Goal: Information Seeking & Learning: Learn about a topic

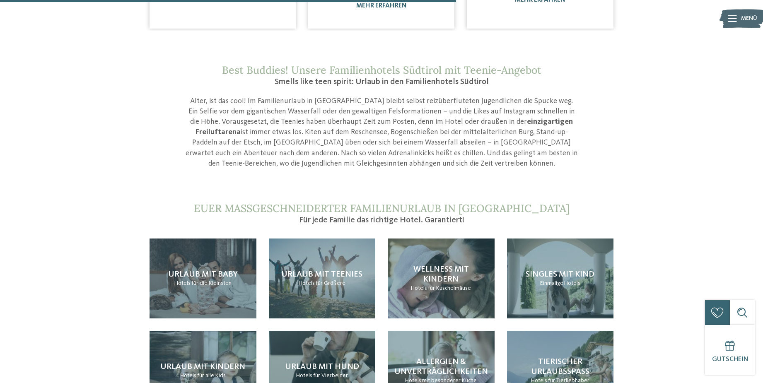
scroll to position [787, 0]
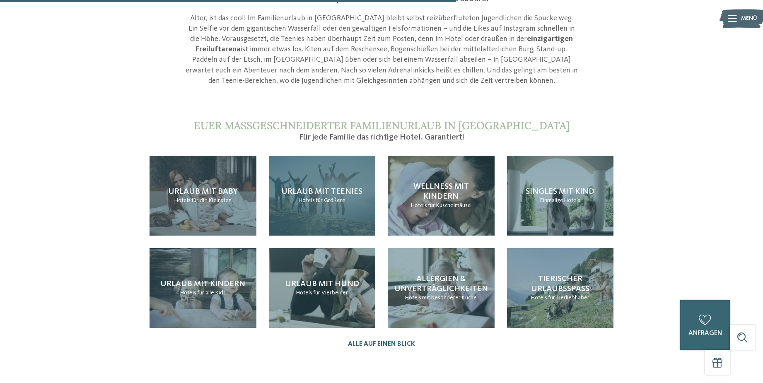
click at [353, 210] on div "Urlaub mit Teenies Hotels für Größere" at bounding box center [322, 196] width 107 height 80
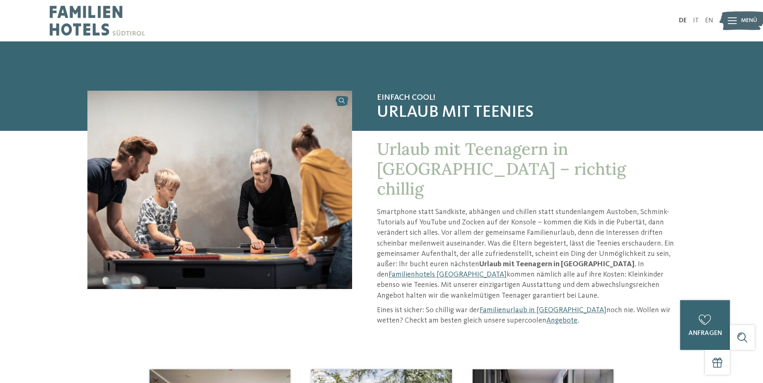
click at [728, 17] on div at bounding box center [732, 20] width 9 height 21
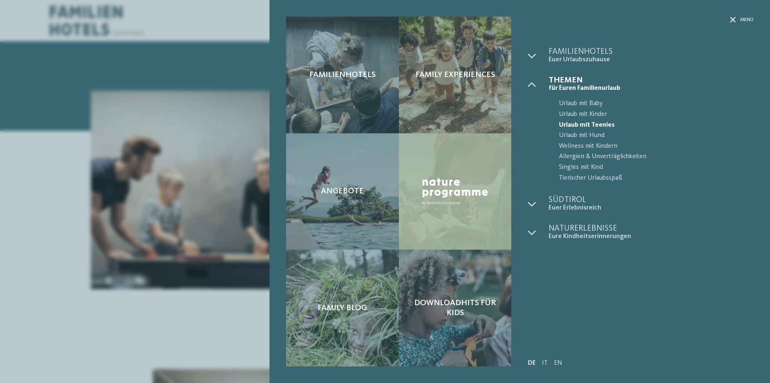
click at [461, 228] on div at bounding box center [455, 191] width 113 height 117
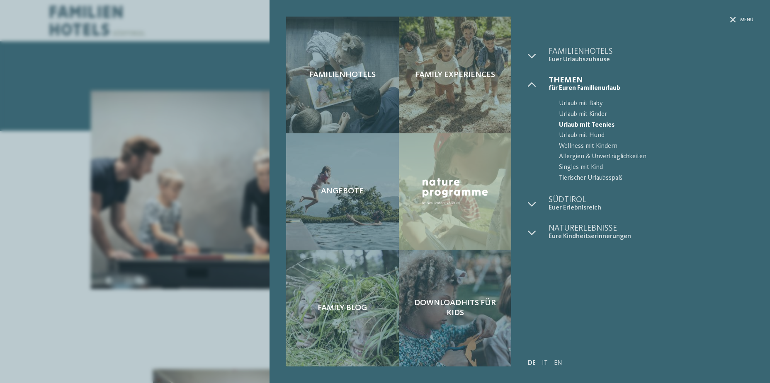
click at [249, 166] on div "Familienhotels Family Experiences Angebote" at bounding box center [385, 191] width 770 height 383
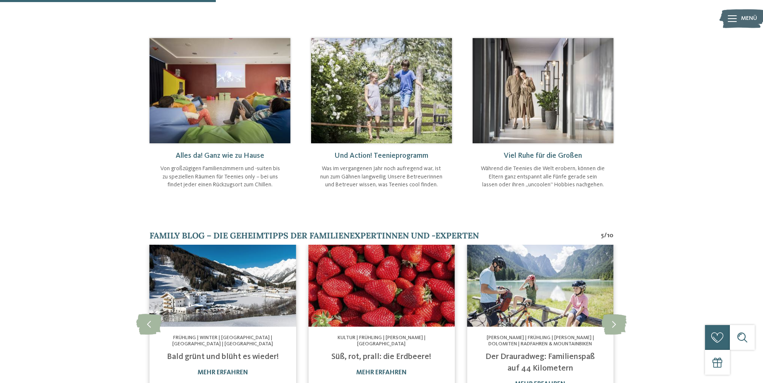
scroll to position [373, 0]
